Goal: Navigation & Orientation: Find specific page/section

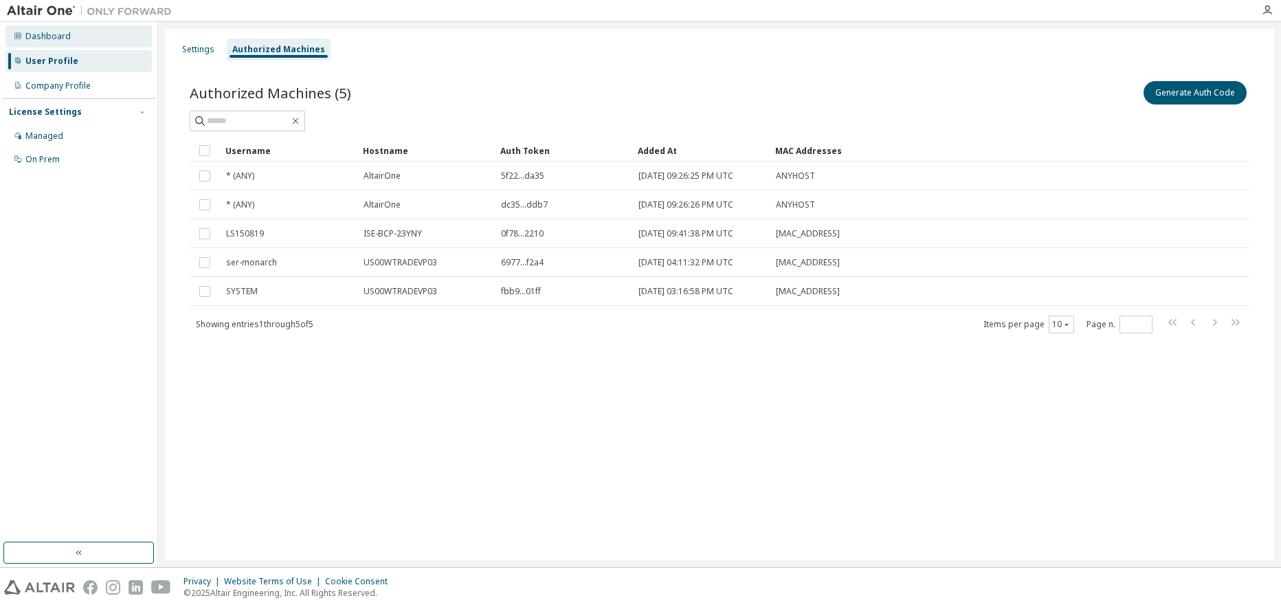
click at [44, 38] on div "Dashboard" at bounding box center [47, 36] width 45 height 11
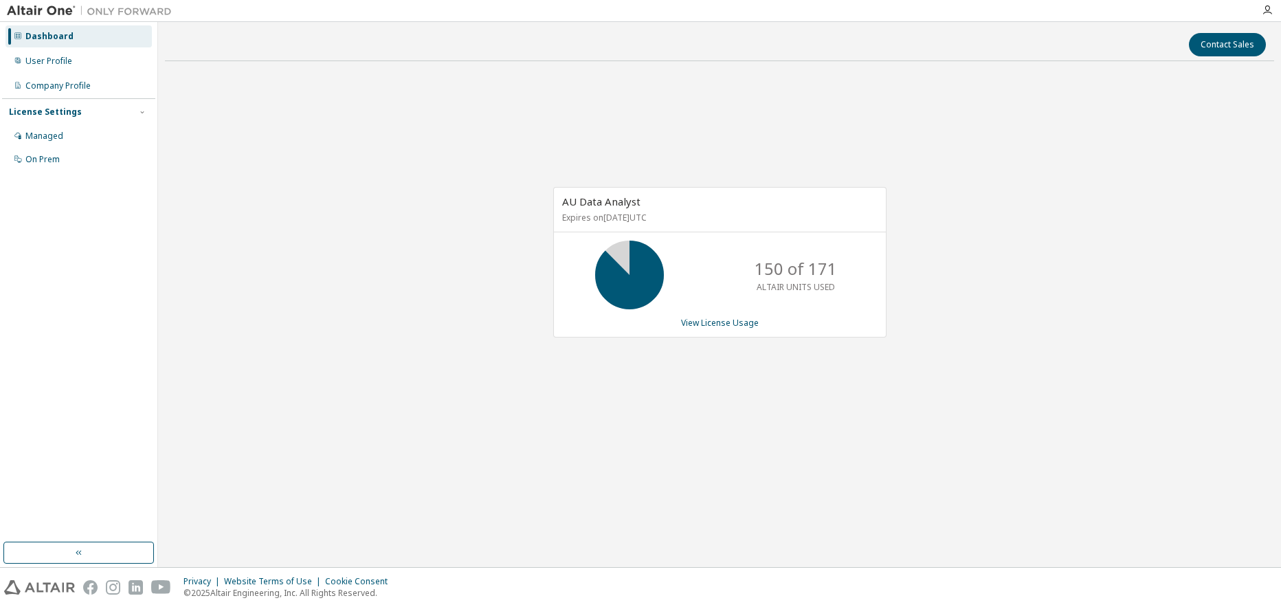
click at [228, 491] on div "Contact Sales AU Data Analyst Expires on [DATE] UTC 150 of 171 ALTAIR UNITS USE…" at bounding box center [720, 294] width 1110 height 531
click at [46, 34] on div "Dashboard" at bounding box center [49, 36] width 48 height 11
drag, startPoint x: 71, startPoint y: 0, endPoint x: 252, endPoint y: 97, distance: 205.1
click at [252, 98] on div "AU Data Analyst Expires on [DATE] UTC 150 of 171 ALTAIR UNITS USED View License…" at bounding box center [720, 269] width 1110 height 395
click at [53, 60] on div "User Profile" at bounding box center [48, 61] width 47 height 11
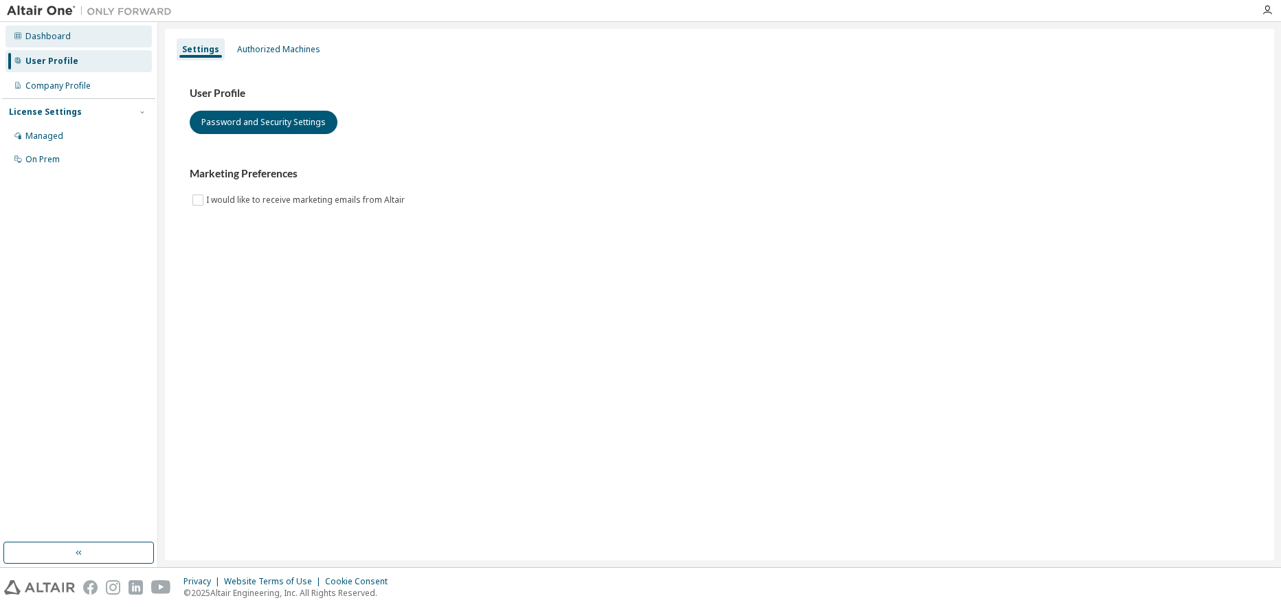
click at [54, 29] on div "Dashboard" at bounding box center [78, 36] width 146 height 22
